Goal: Navigation & Orientation: Find specific page/section

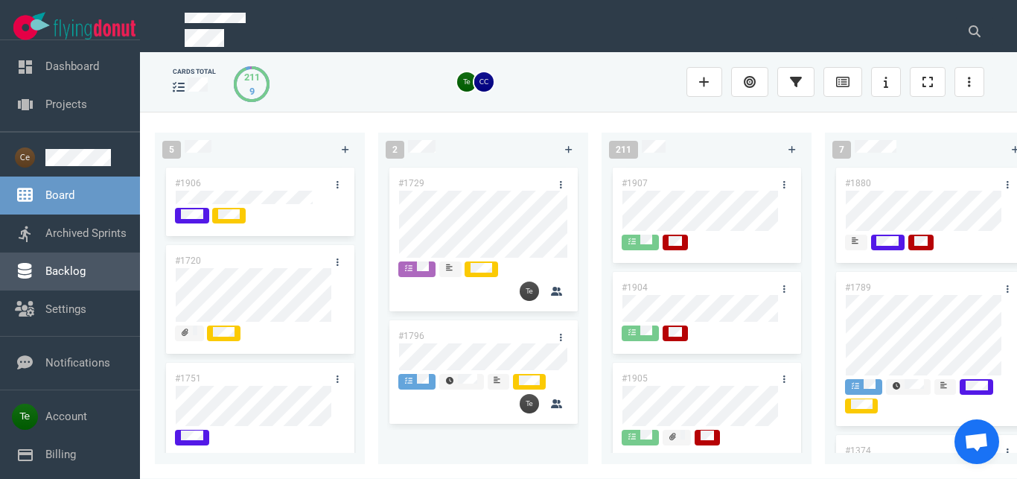
click at [69, 276] on link "Backlog" at bounding box center [65, 270] width 40 height 13
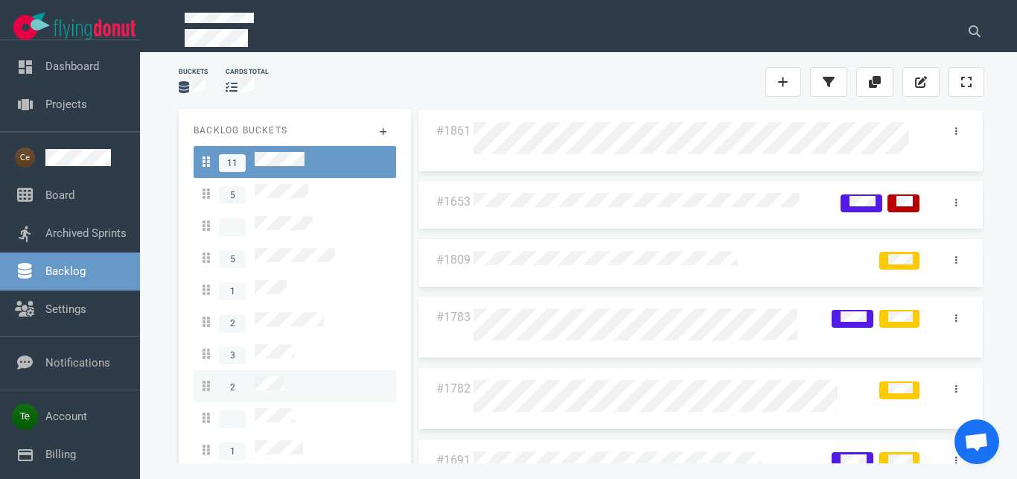
scroll to position [25, 0]
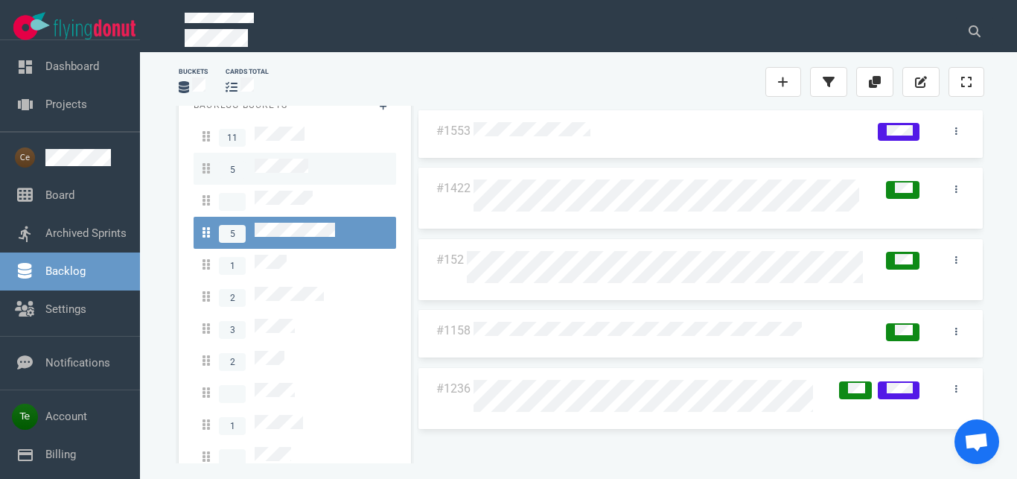
click at [287, 171] on span "5" at bounding box center [255, 169] width 106 height 20
